Goal: Information Seeking & Learning: Learn about a topic

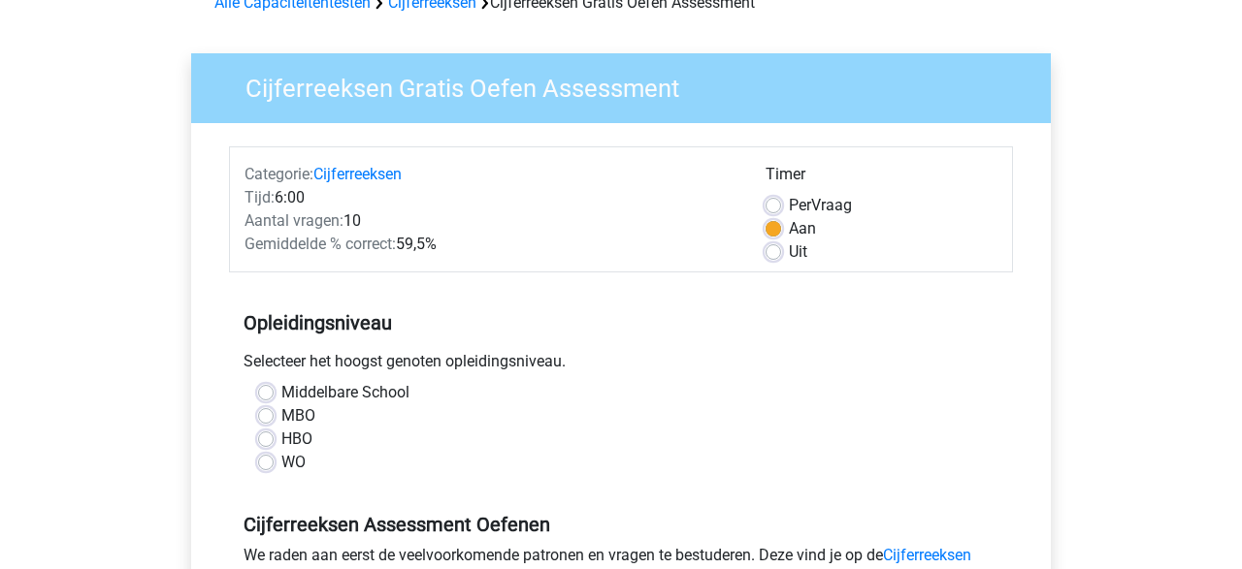
scroll to position [111, 0]
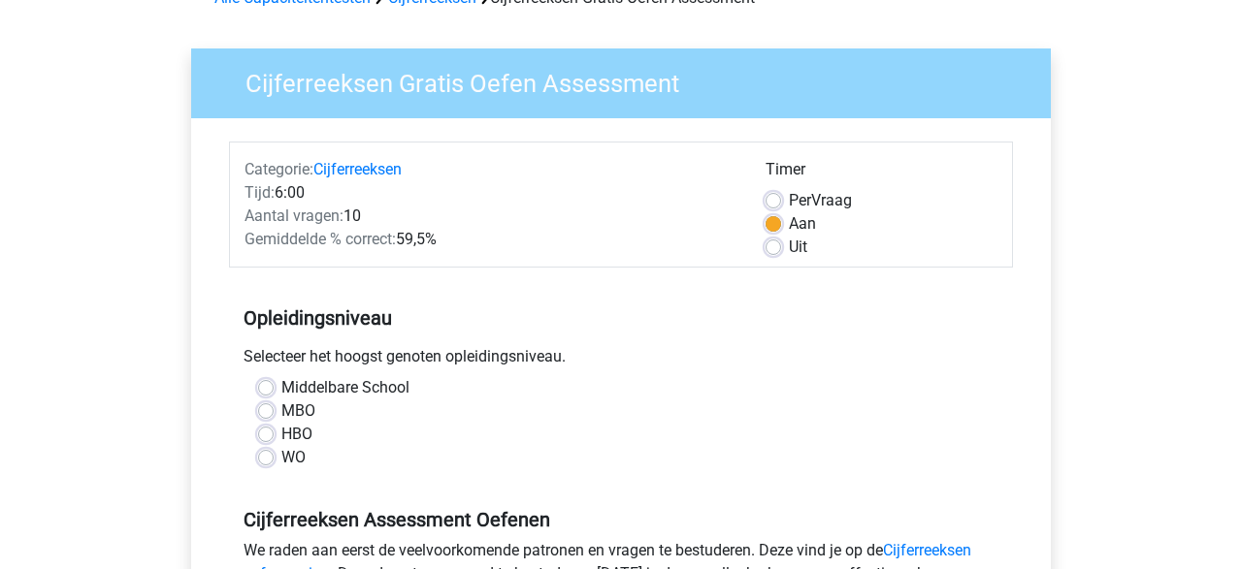
click at [281, 414] on label "MBO" at bounding box center [298, 411] width 34 height 23
click at [272, 414] on input "MBO" at bounding box center [266, 409] width 16 height 19
radio input "true"
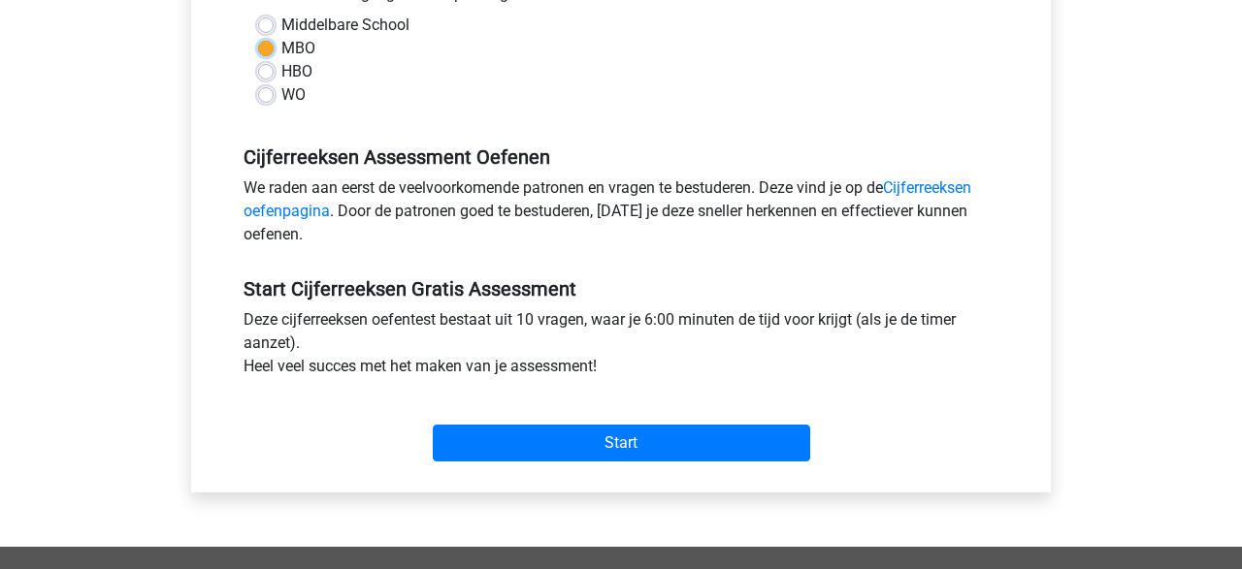
scroll to position [490, 0]
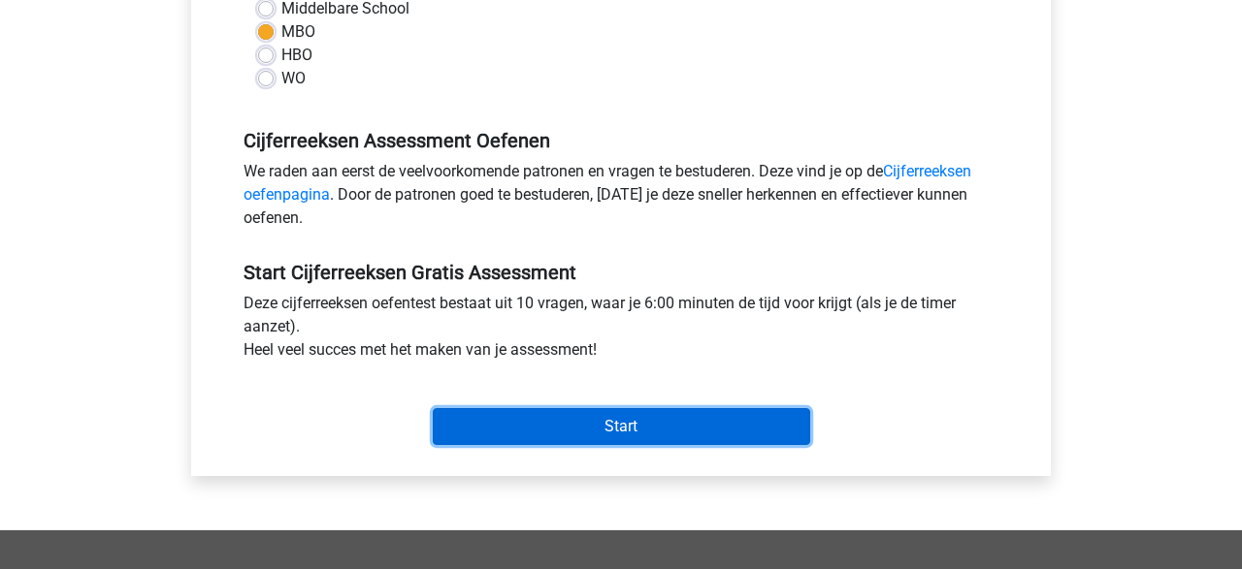
click at [677, 425] on input "Start" at bounding box center [621, 426] width 377 height 37
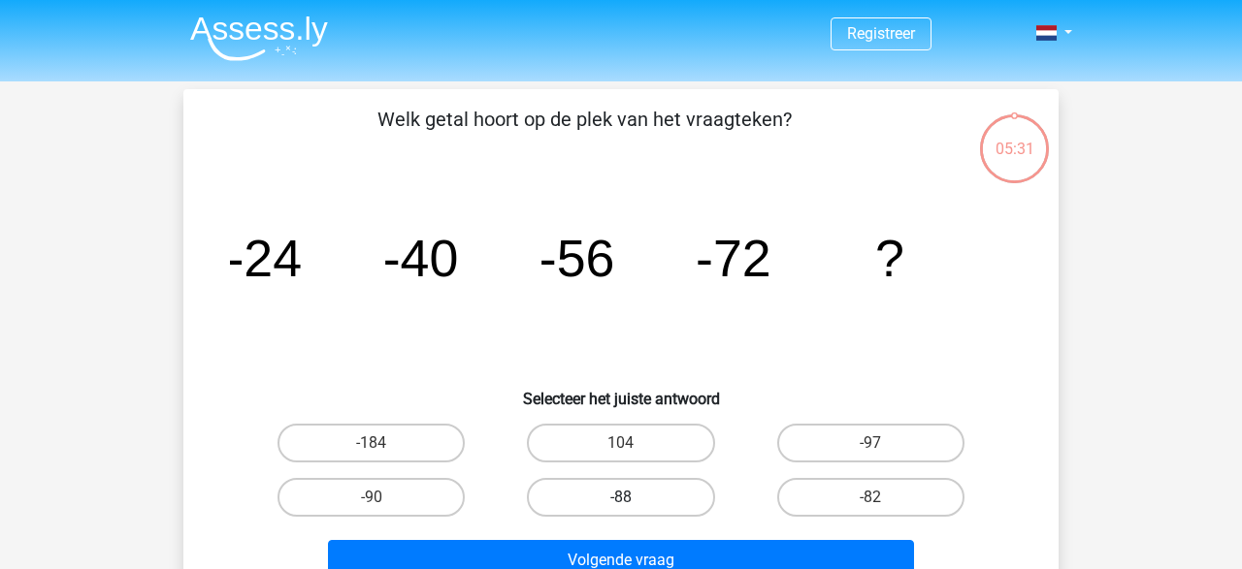
click at [605, 501] on label "-88" at bounding box center [620, 497] width 187 height 39
click at [621, 501] on input "-88" at bounding box center [627, 504] width 13 height 13
radio input "true"
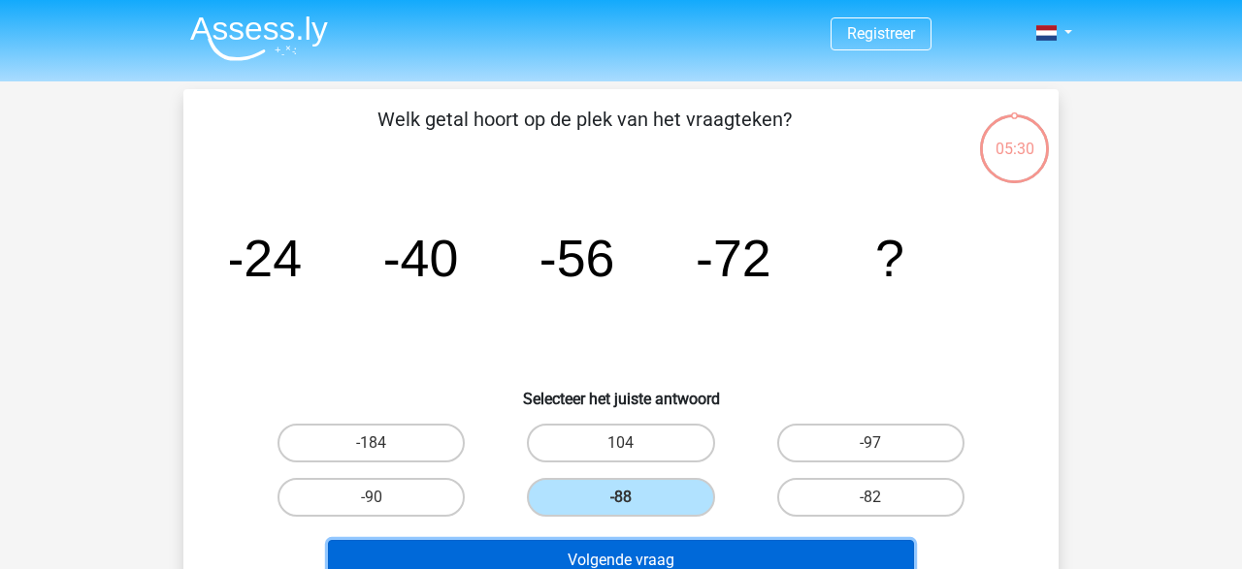
click at [616, 564] on button "Volgende vraag" at bounding box center [621, 560] width 587 height 41
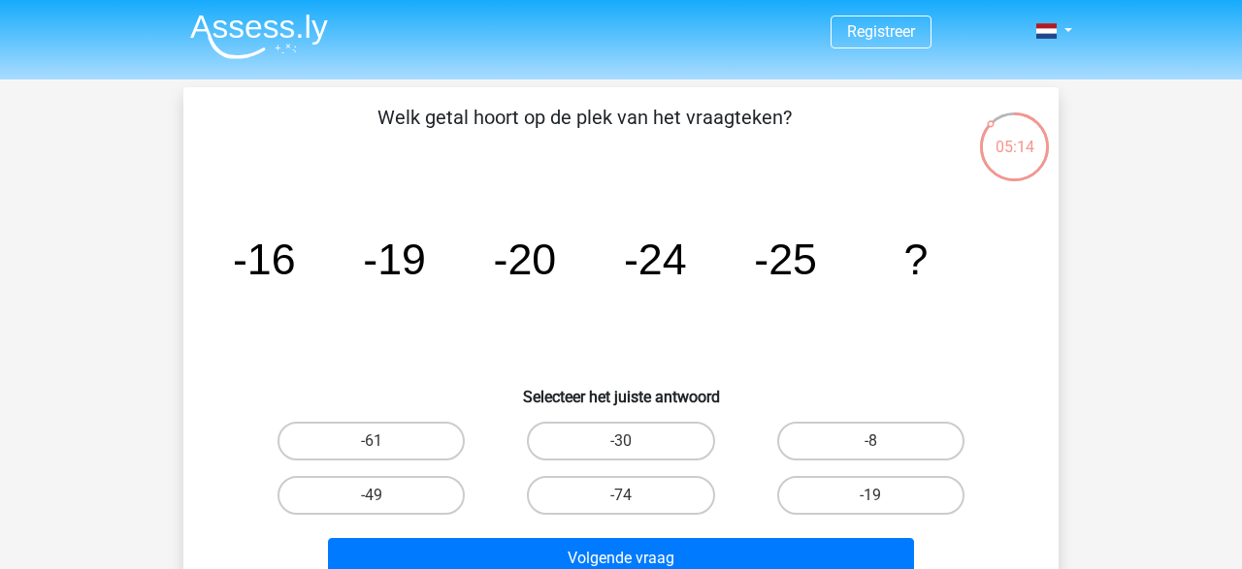
scroll to position [1, 0]
click at [648, 439] on label "-30" at bounding box center [620, 442] width 187 height 39
click at [633, 442] on input "-30" at bounding box center [627, 448] width 13 height 13
radio input "true"
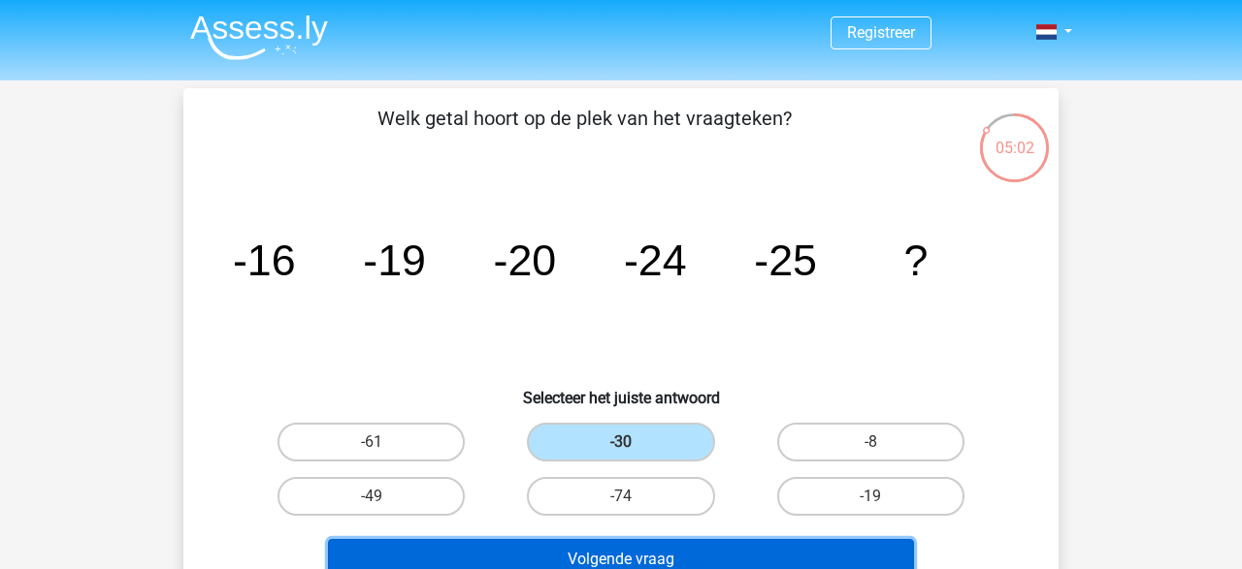
click at [674, 548] on button "Volgende vraag" at bounding box center [621, 559] width 587 height 41
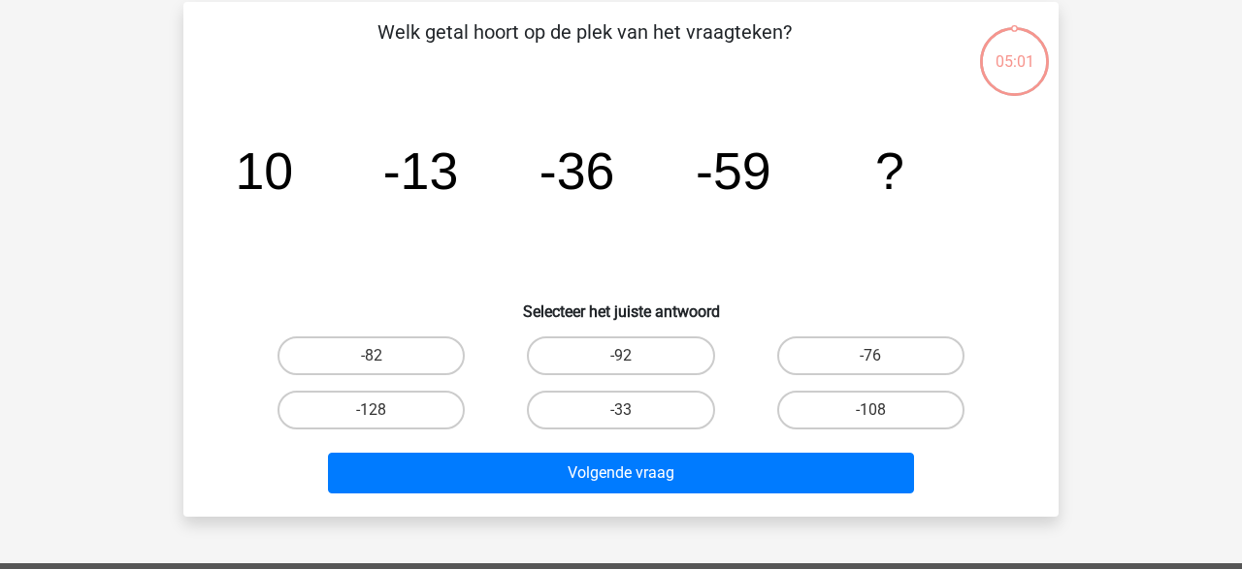
scroll to position [89, 0]
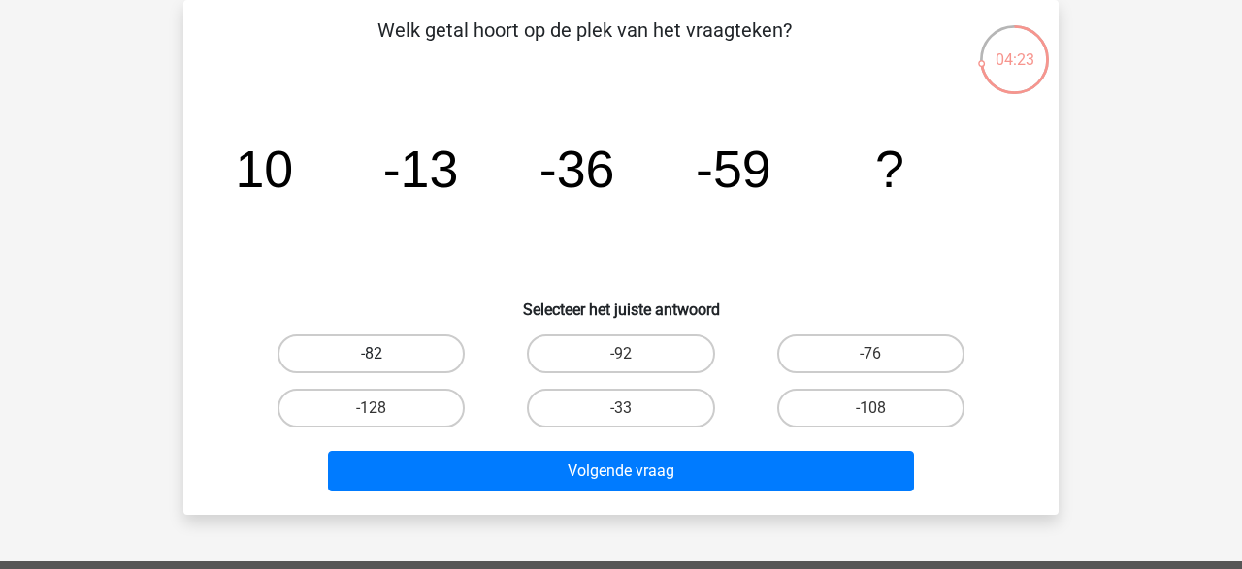
click at [368, 365] on label "-82" at bounding box center [370, 354] width 187 height 39
click at [371, 365] on input "-82" at bounding box center [377, 360] width 13 height 13
radio input "true"
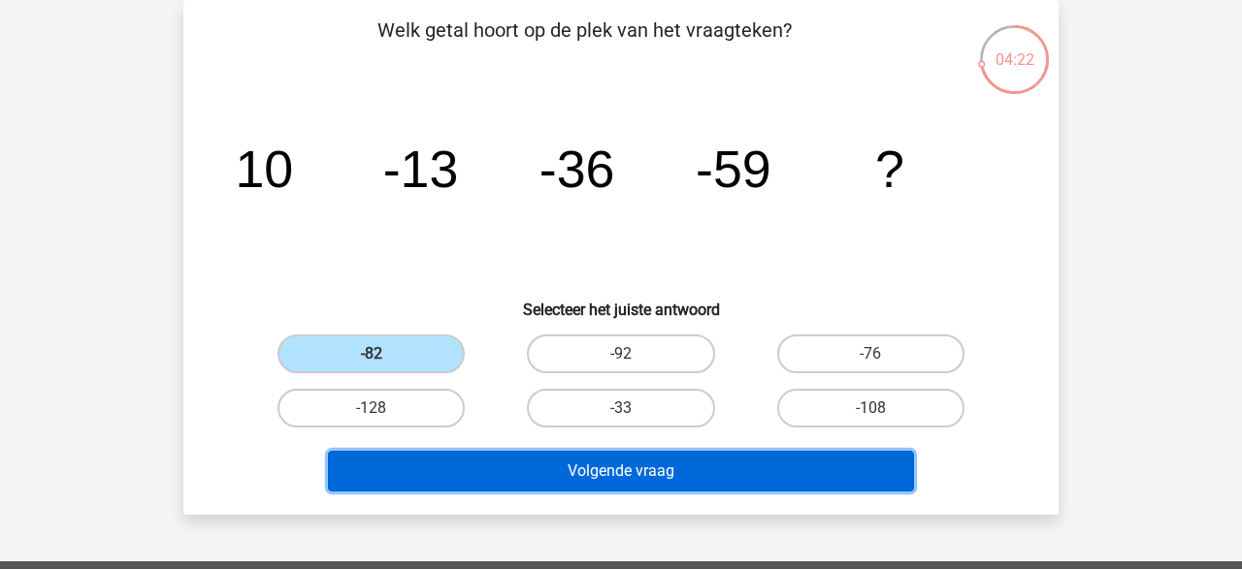
click at [576, 484] on button "Volgende vraag" at bounding box center [621, 471] width 587 height 41
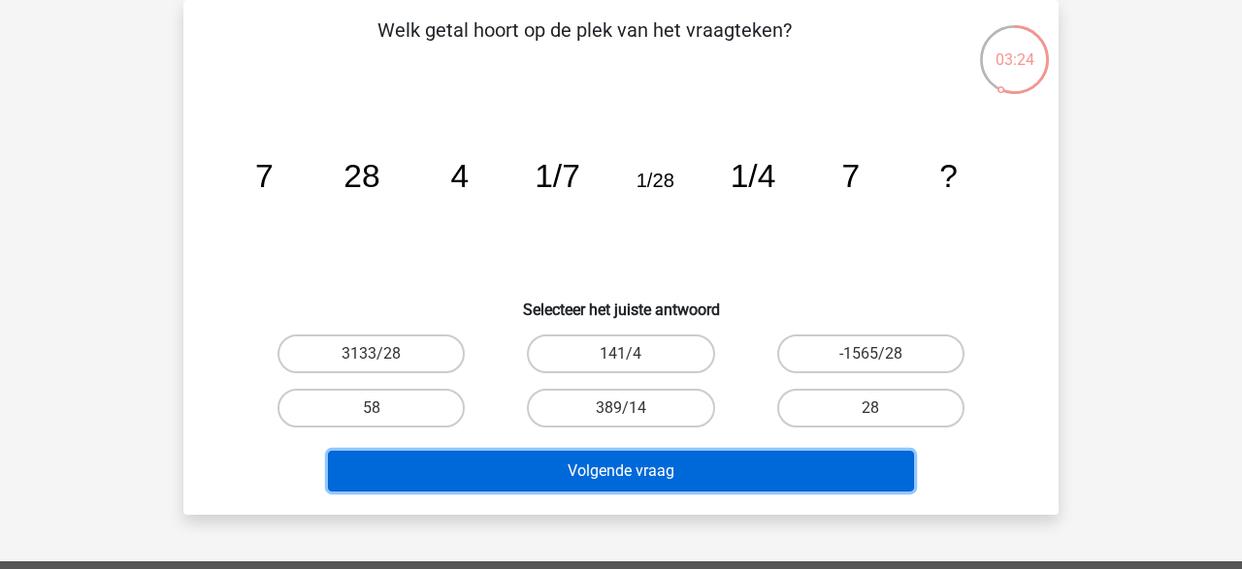
click at [498, 456] on button "Volgende vraag" at bounding box center [621, 471] width 587 height 41
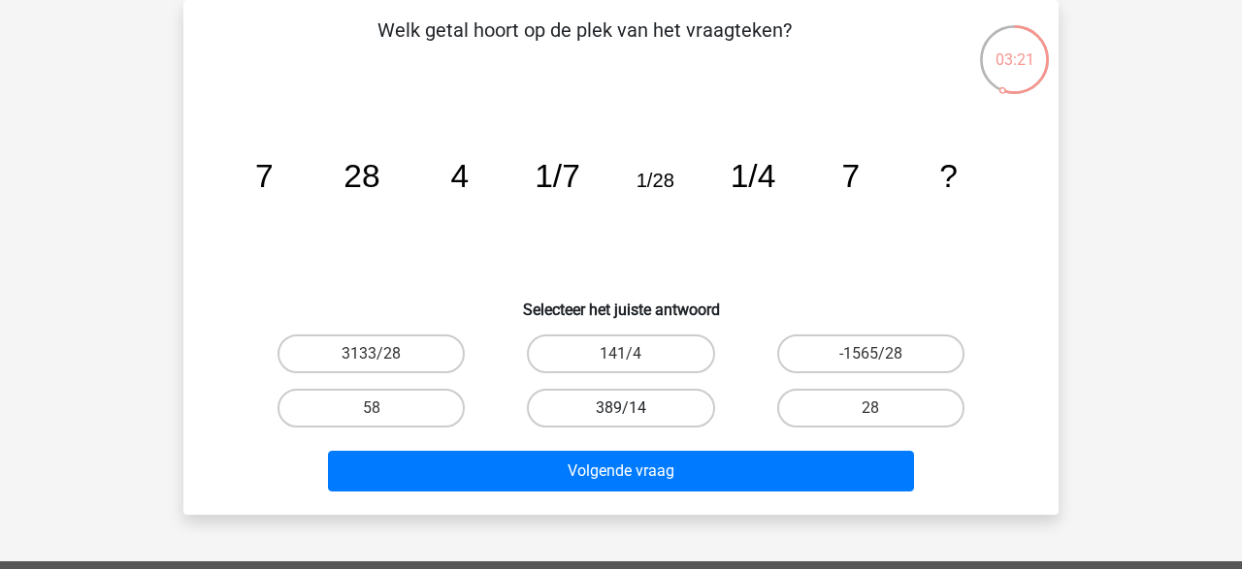
click at [608, 409] on label "389/14" at bounding box center [620, 408] width 187 height 39
click at [621, 409] on input "389/14" at bounding box center [627, 414] width 13 height 13
radio input "true"
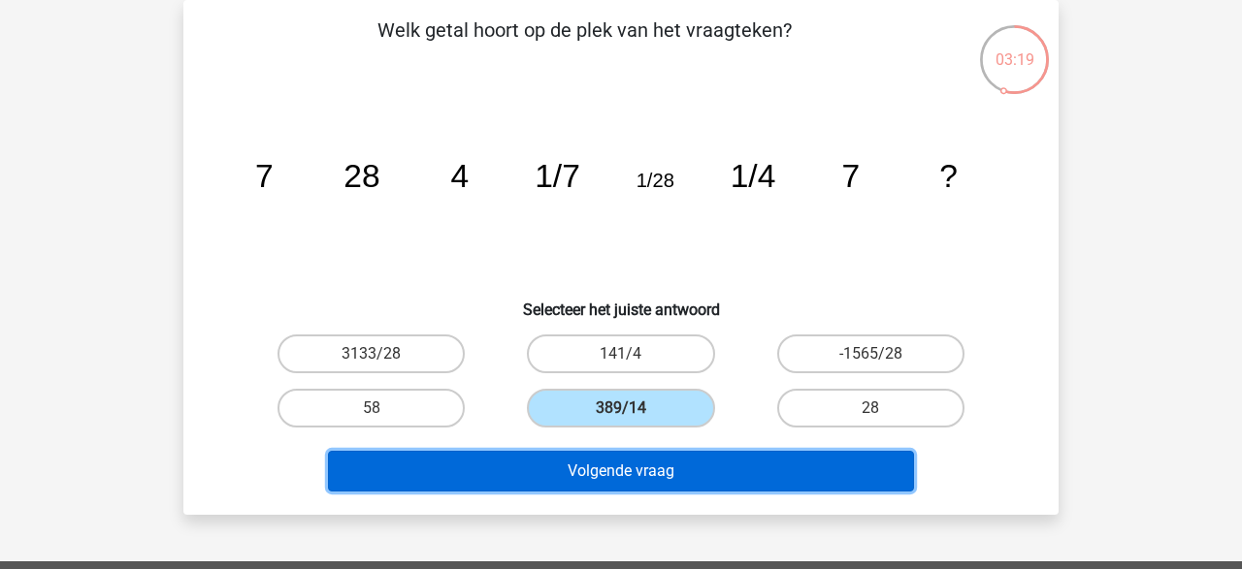
click at [607, 457] on button "Volgende vraag" at bounding box center [621, 471] width 587 height 41
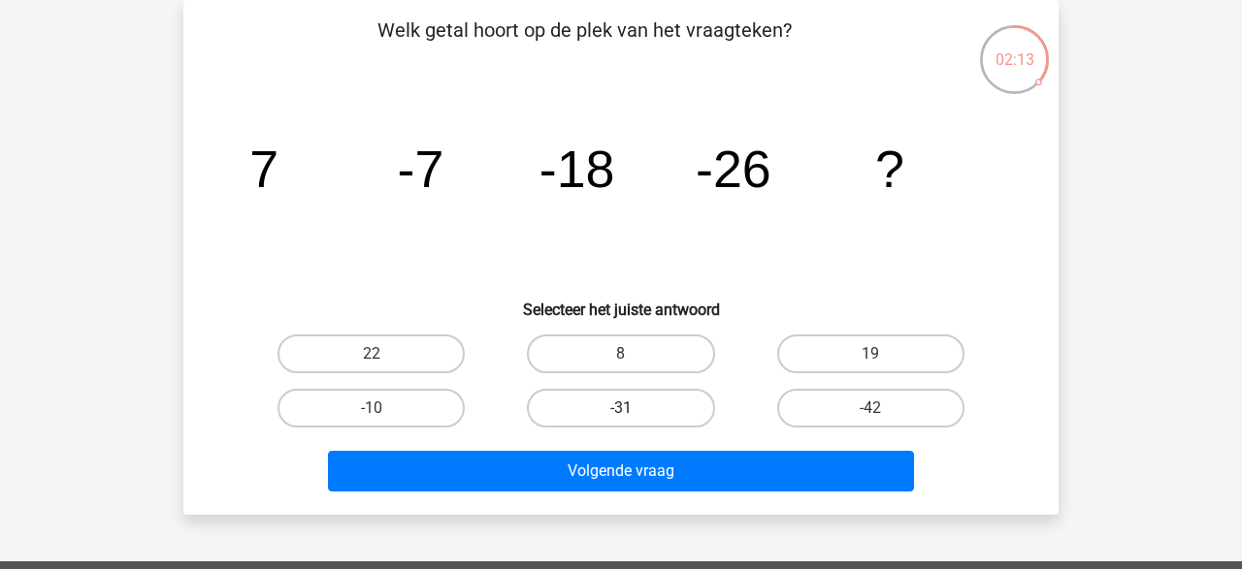
click at [652, 415] on label "-31" at bounding box center [620, 408] width 187 height 39
click at [633, 415] on input "-31" at bounding box center [627, 414] width 13 height 13
radio input "true"
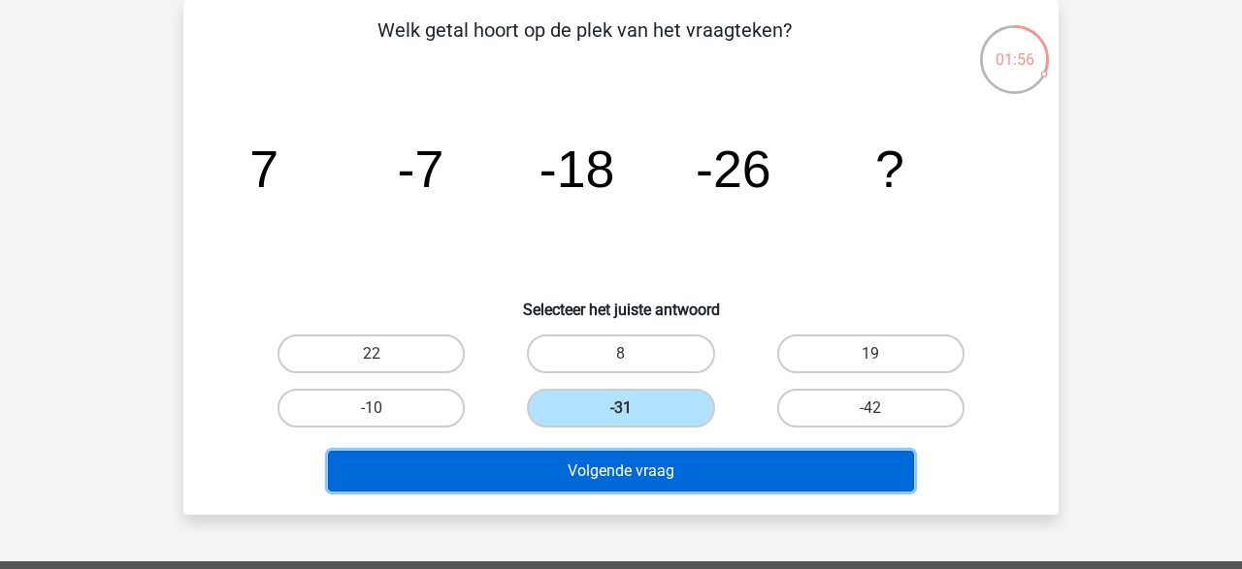
click at [628, 476] on button "Volgende vraag" at bounding box center [621, 471] width 587 height 41
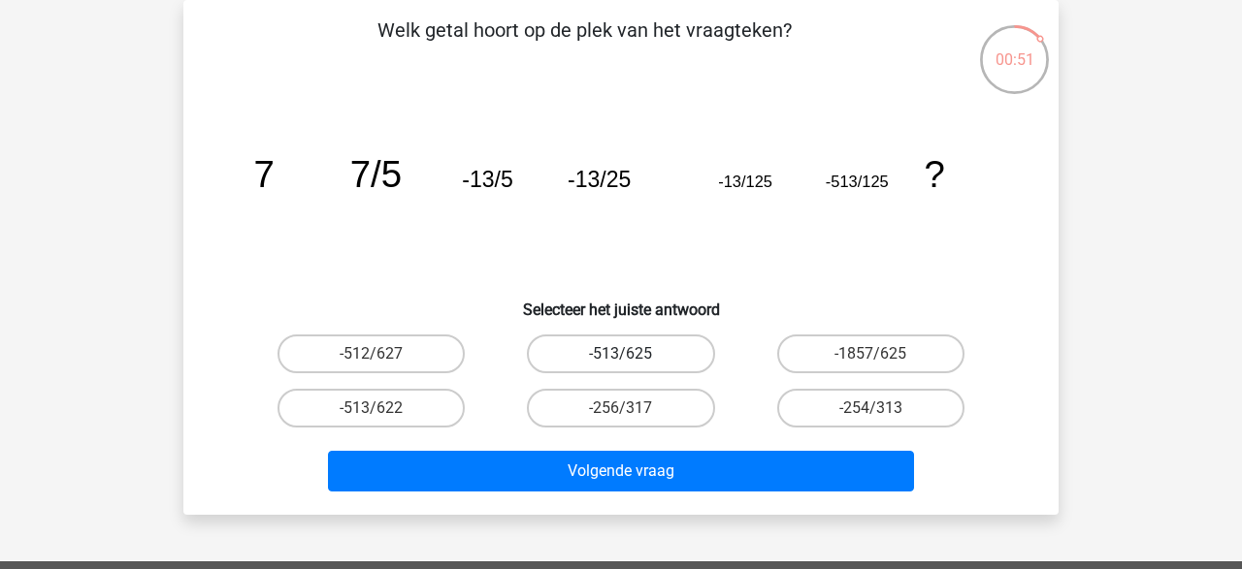
click at [664, 363] on label "-513/625" at bounding box center [620, 354] width 187 height 39
click at [633, 363] on input "-513/625" at bounding box center [627, 360] width 13 height 13
radio input "true"
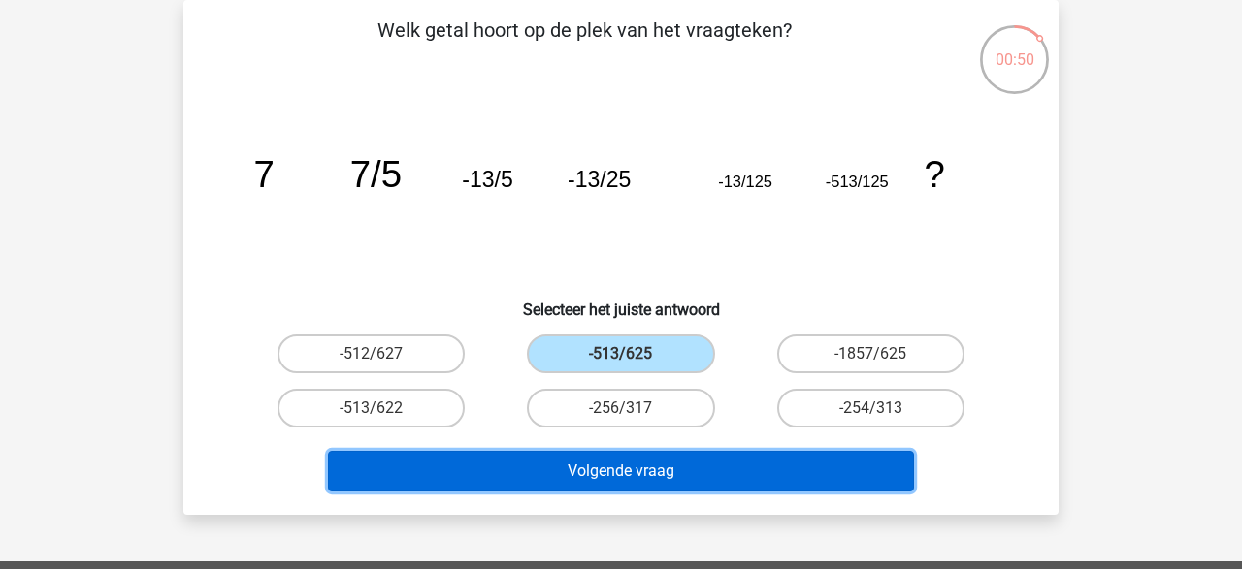
click at [684, 466] on button "Volgende vraag" at bounding box center [621, 471] width 587 height 41
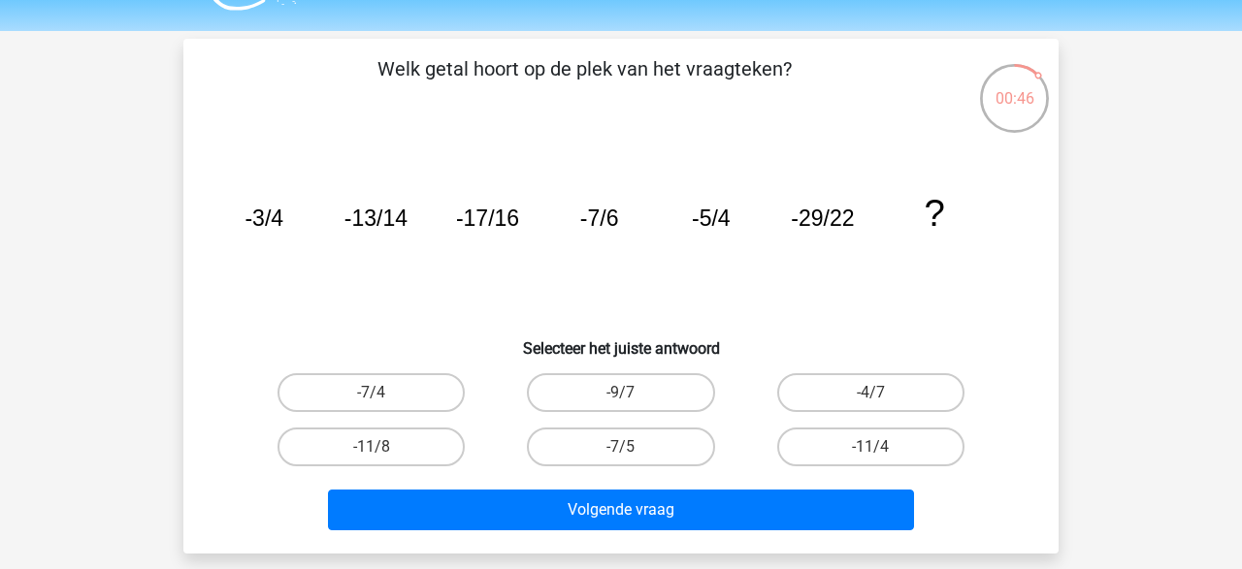
scroll to position [68, 0]
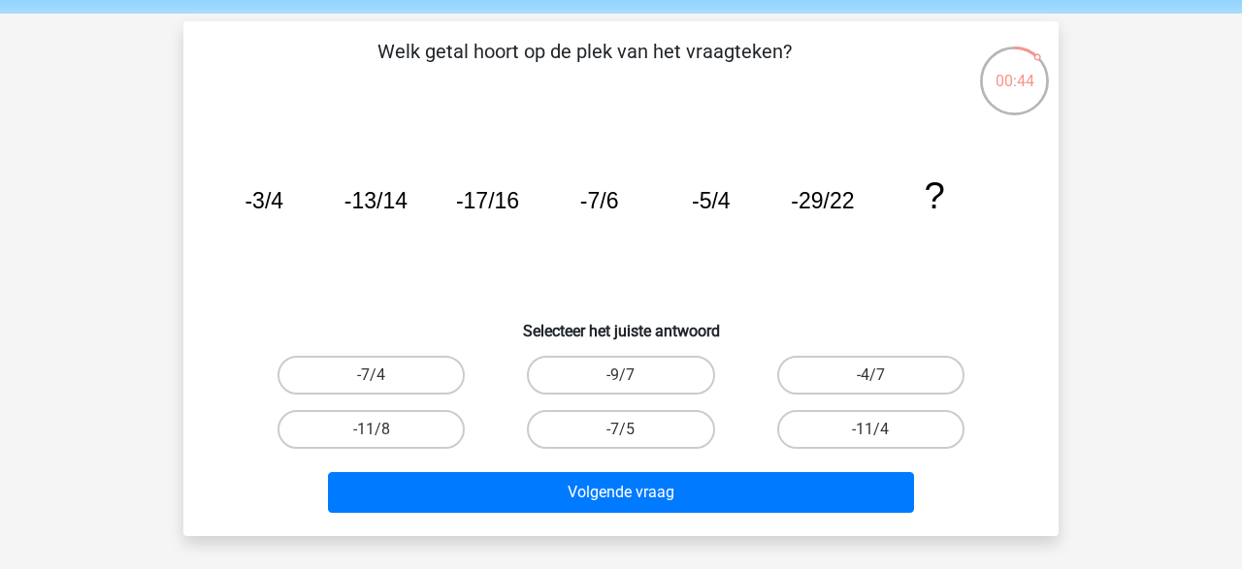
click at [585, 400] on div "-9/7" at bounding box center [620, 375] width 249 height 54
click at [591, 364] on label "-9/7" at bounding box center [620, 375] width 187 height 39
click at [621, 375] on input "-9/7" at bounding box center [627, 381] width 13 height 13
radio input "true"
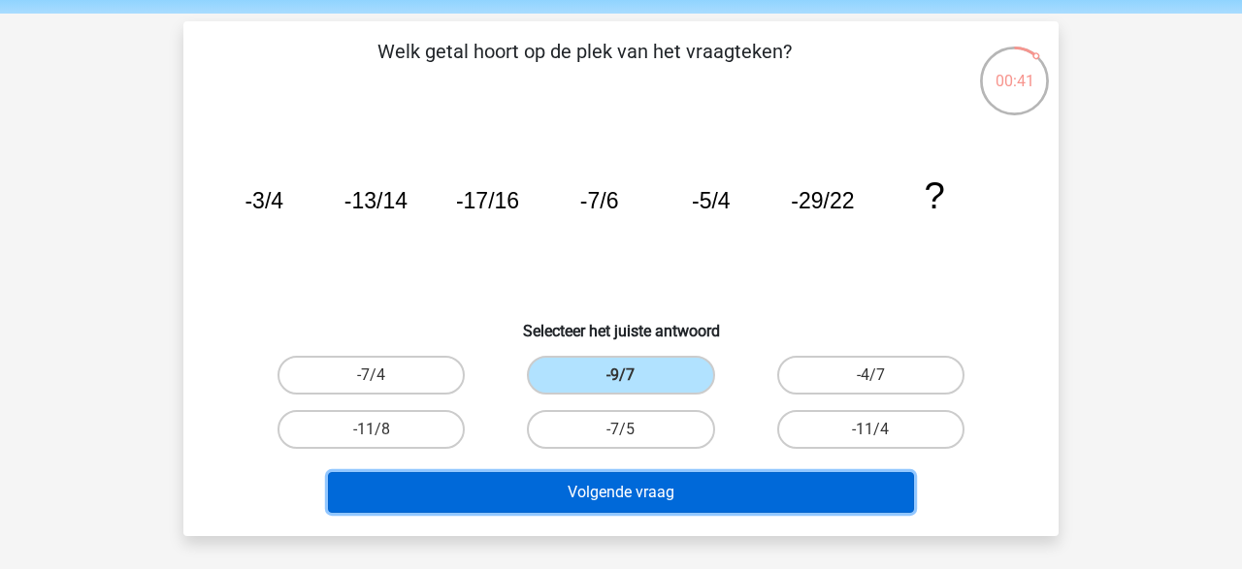
click at [608, 486] on button "Volgende vraag" at bounding box center [621, 492] width 587 height 41
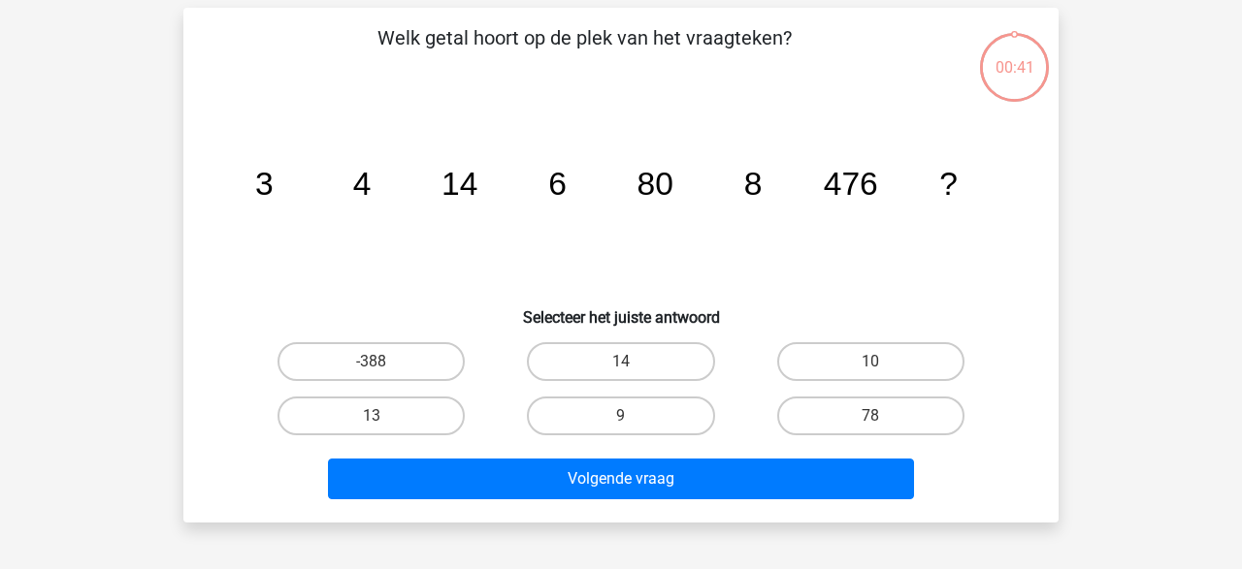
scroll to position [89, 0]
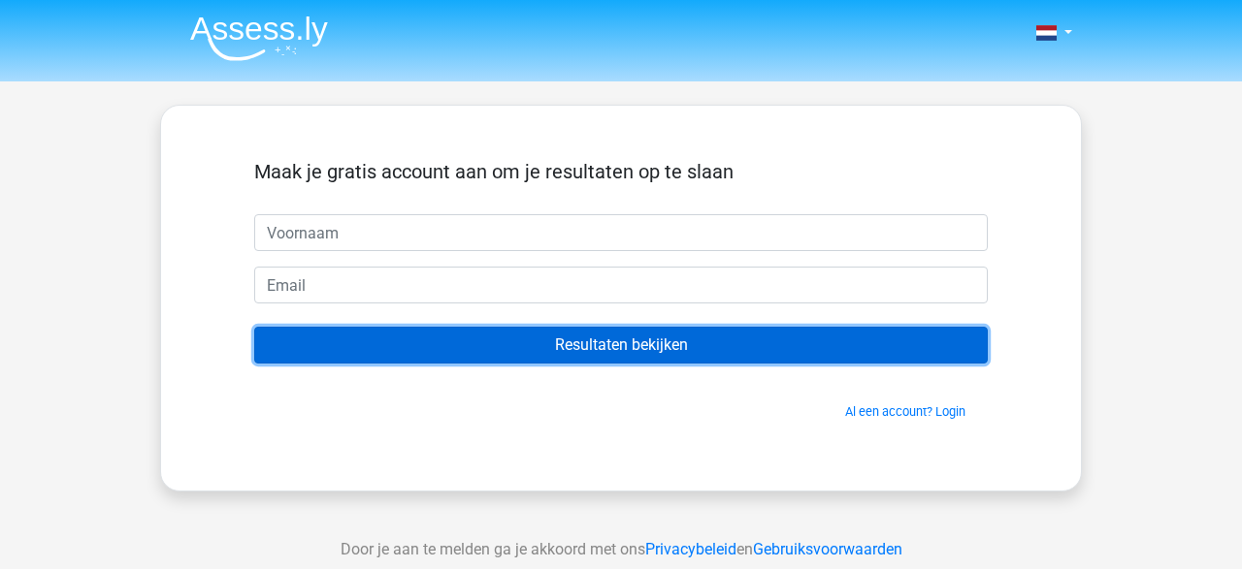
click at [591, 342] on input "Resultaten bekijken" at bounding box center [620, 345] width 733 height 37
